Goal: Task Accomplishment & Management: Manage account settings

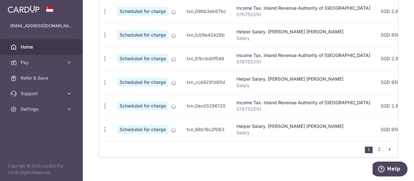
scroll to position [322, 0]
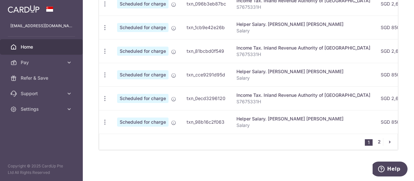
click at [375, 140] on link "2" at bounding box center [379, 142] width 8 height 8
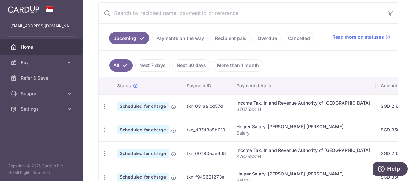
scroll to position [129, 0]
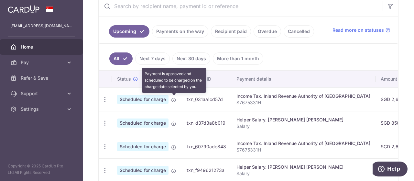
click at [175, 100] on icon at bounding box center [173, 99] width 5 height 5
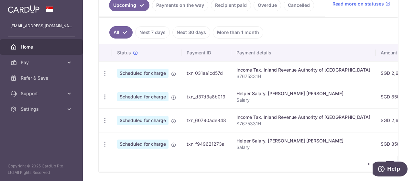
scroll to position [162, 0]
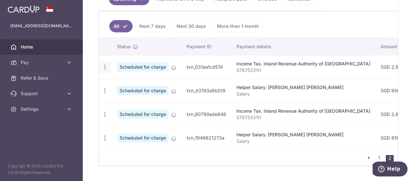
click at [107, 66] on icon "button" at bounding box center [105, 67] width 7 height 7
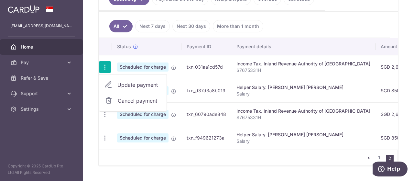
click at [128, 81] on span "Update payment" at bounding box center [139, 85] width 44 height 8
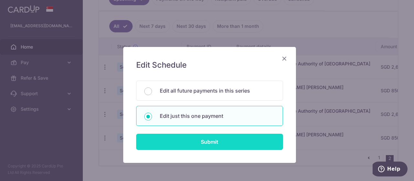
click at [204, 142] on input "Submit" at bounding box center [209, 142] width 147 height 16
radio input "true"
type input "2,671.22"
type input "23/02/2026"
type input "S7675331H"
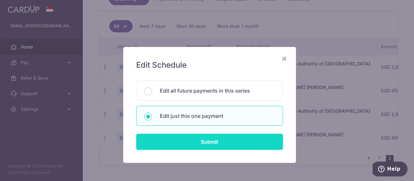
type input "VTAX25R"
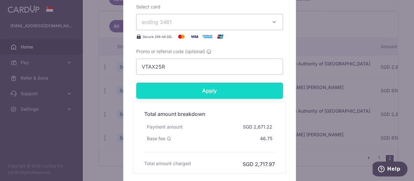
scroll to position [323, 0]
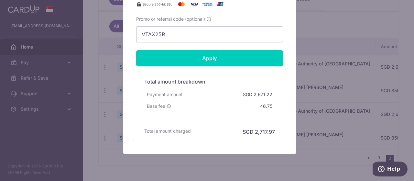
click at [324, 28] on div "Edit payment By clicking apply, you will make changes to all payments to Inland…" at bounding box center [207, 90] width 414 height 181
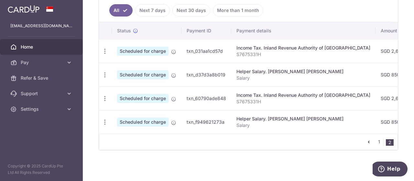
scroll to position [181, 0]
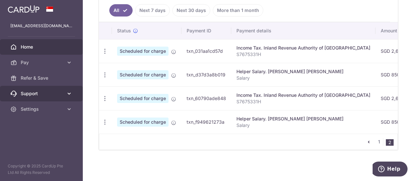
click at [58, 94] on span "Support" at bounding box center [42, 93] width 43 height 6
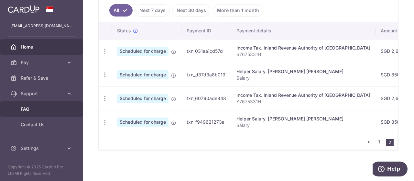
click at [24, 106] on span "FAQ" at bounding box center [42, 109] width 43 height 6
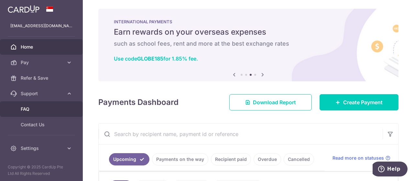
scroll to position [0, 0]
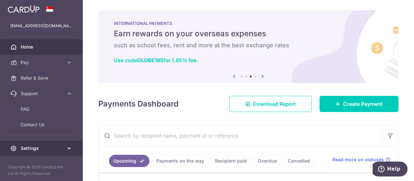
click at [31, 145] on span "Settings" at bounding box center [42, 148] width 43 height 6
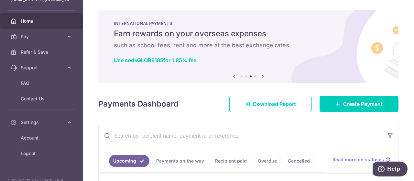
scroll to position [40, 0]
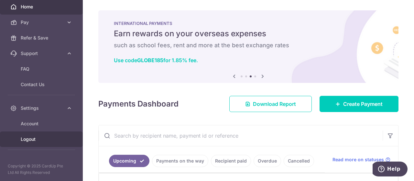
click at [31, 138] on span "Logout" at bounding box center [42, 139] width 43 height 6
